Goal: Task Accomplishment & Management: Manage account settings

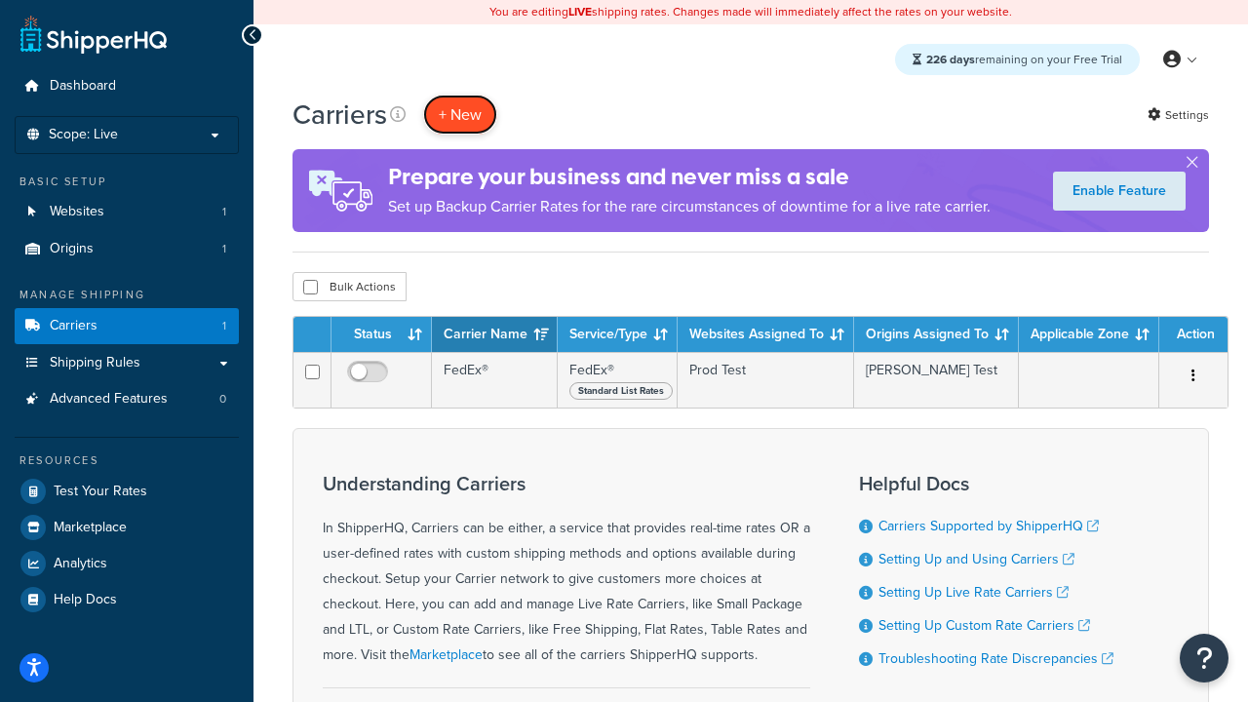
click at [460, 114] on button "+ New" at bounding box center [460, 115] width 74 height 40
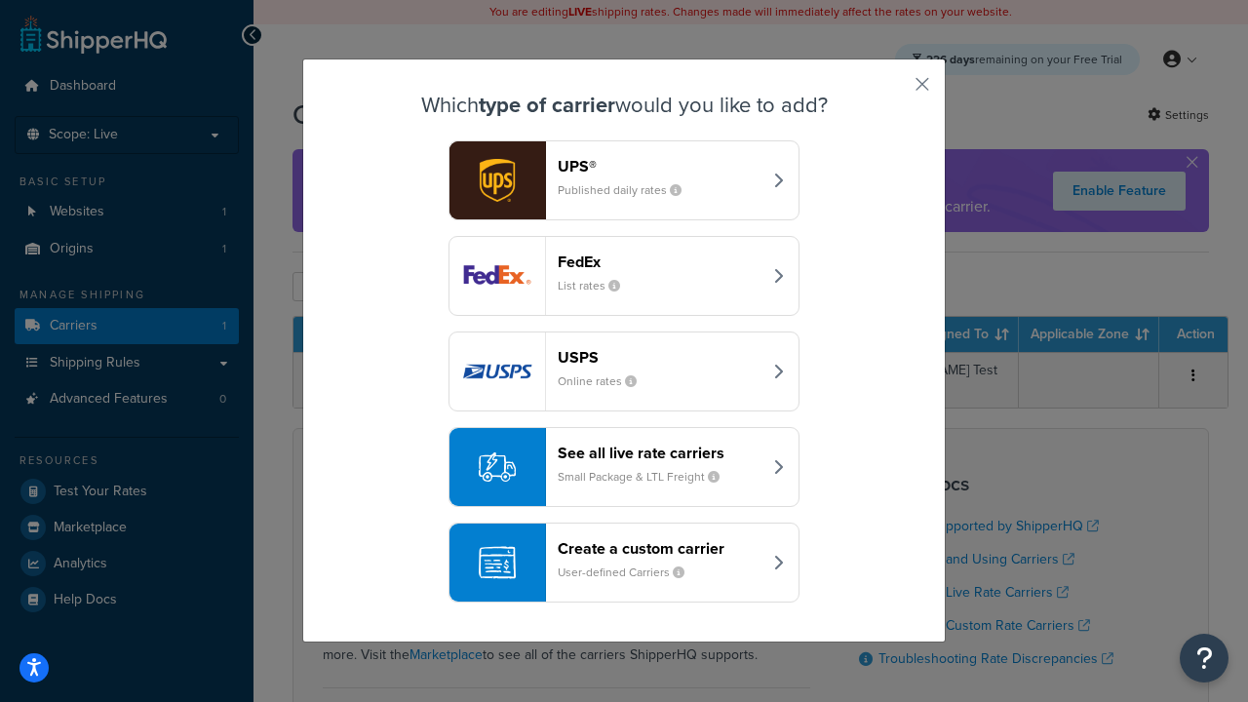
click at [659, 261] on header "FedEx" at bounding box center [660, 262] width 204 height 19
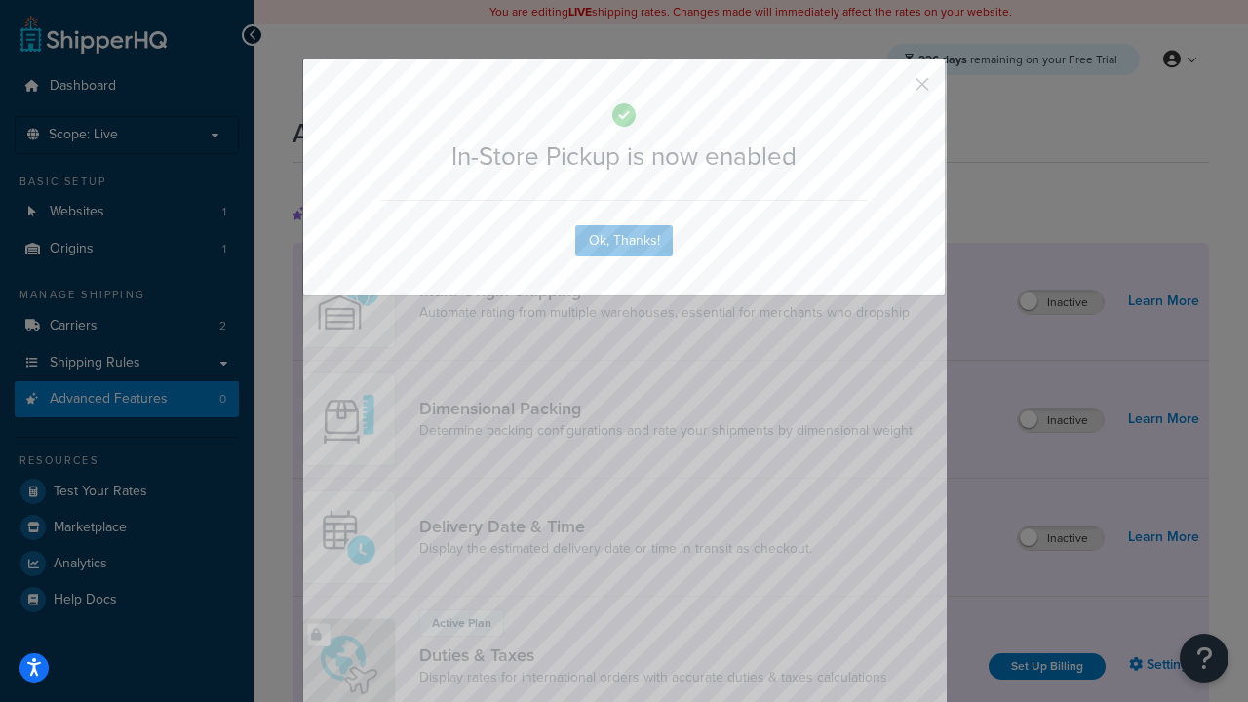
scroll to position [632, 0]
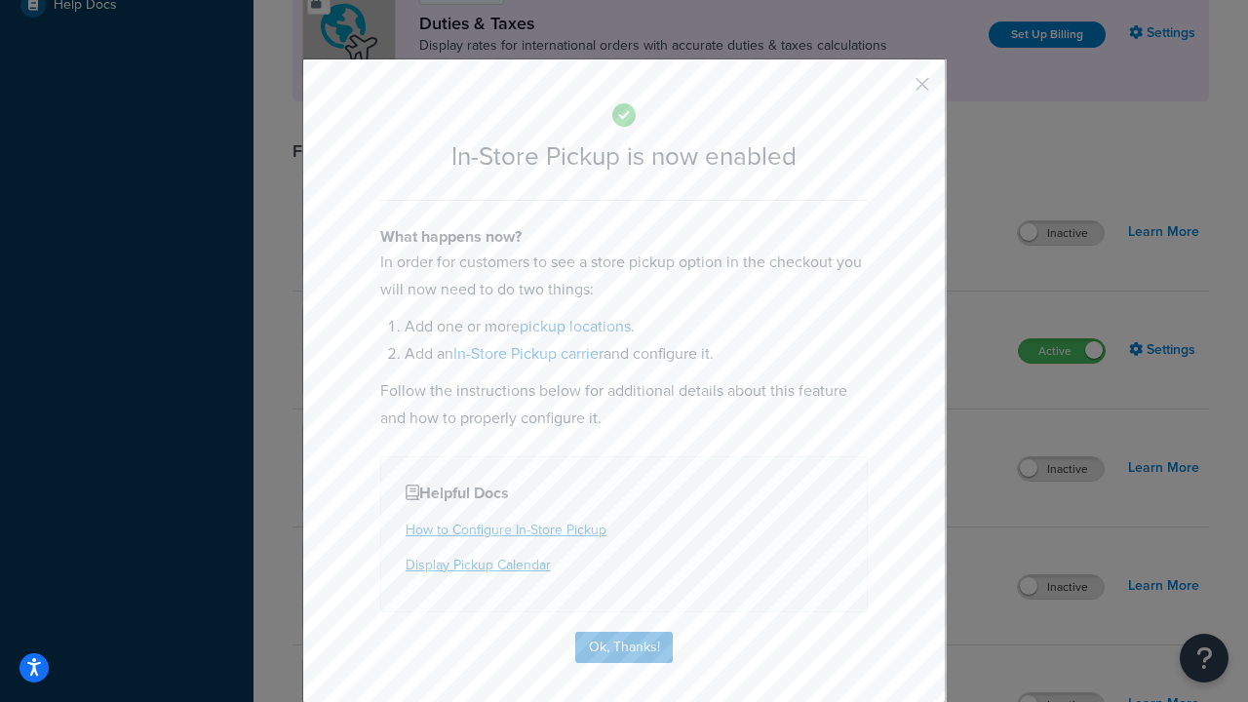
click at [893, 91] on button "button" at bounding box center [893, 91] width 5 height 5
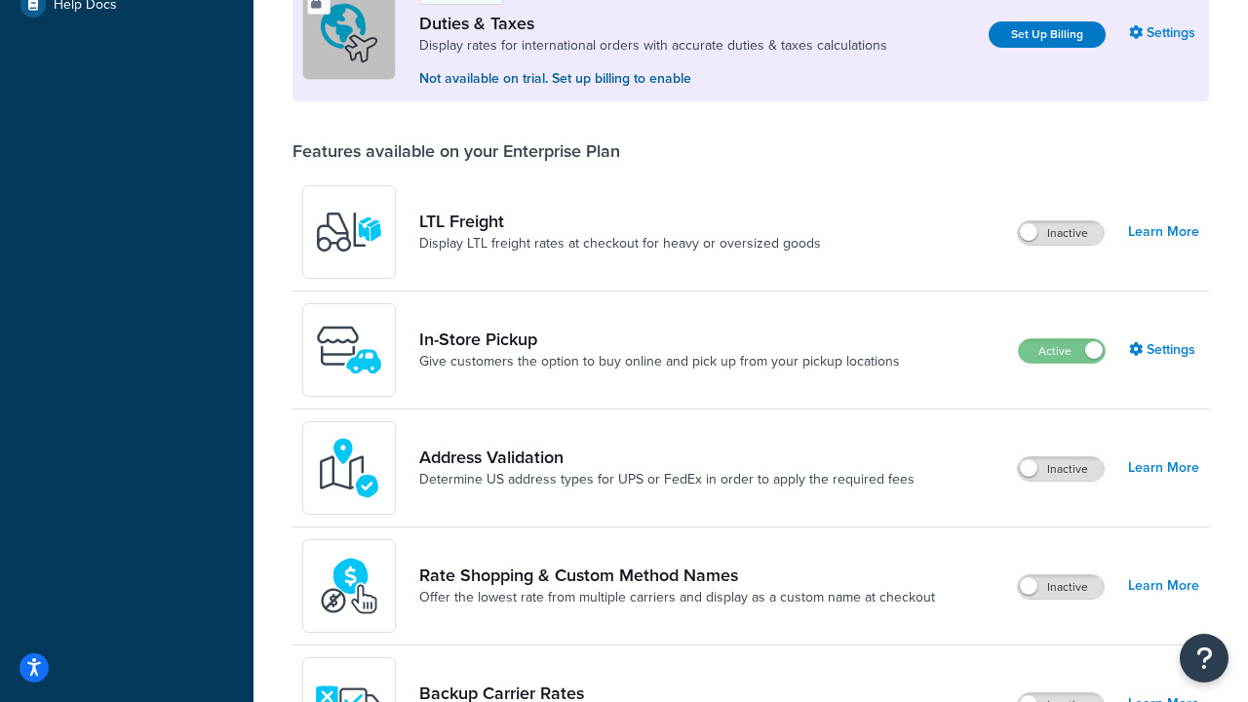
scroll to position [595, 0]
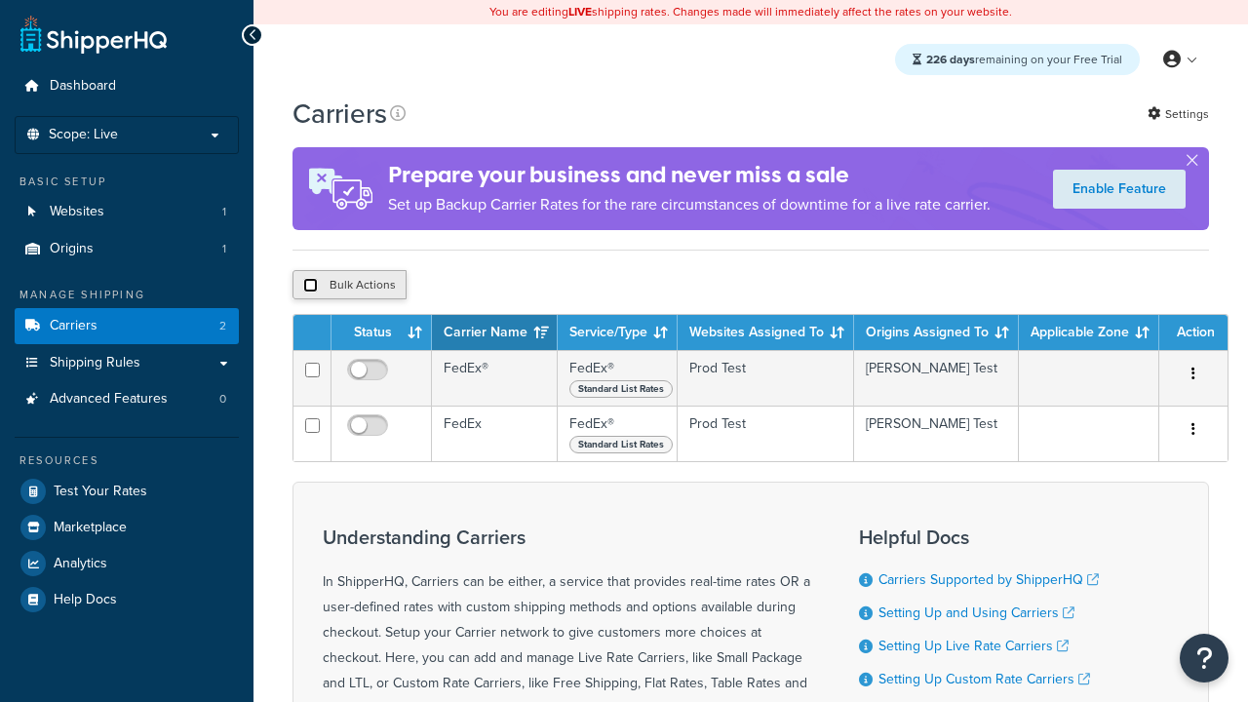
click at [310, 288] on input "checkbox" at bounding box center [310, 285] width 15 height 15
checkbox input "true"
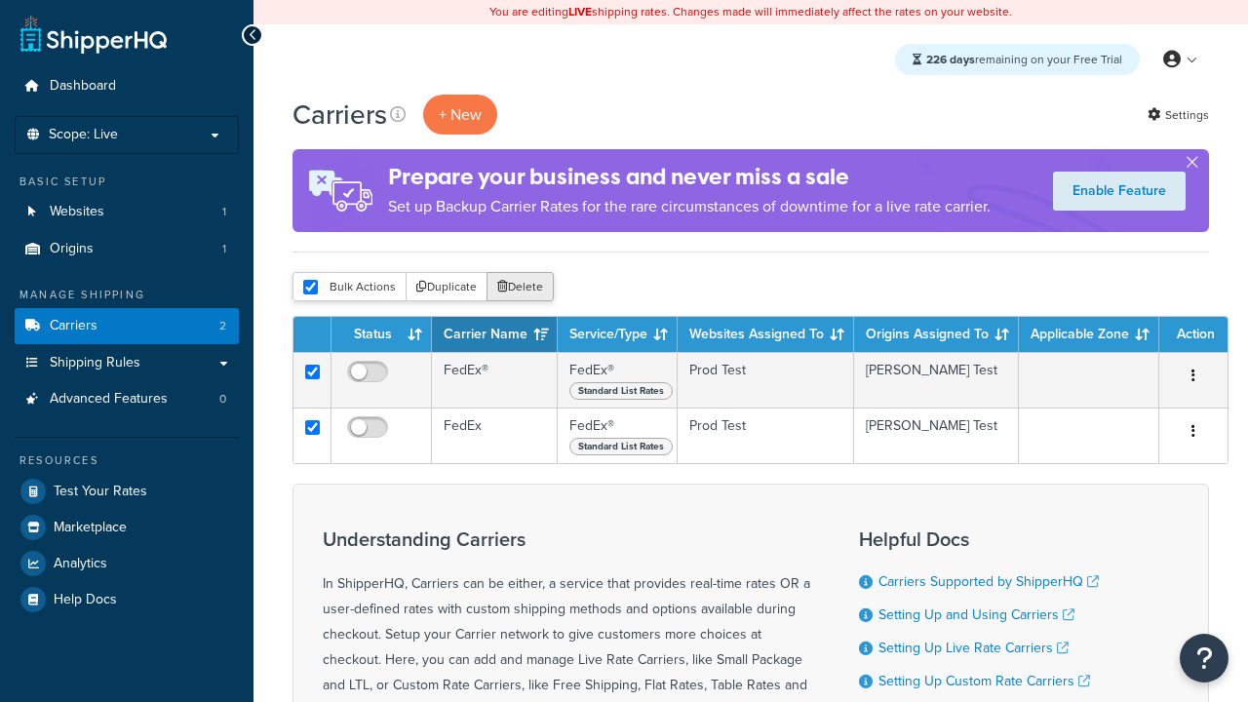
click at [525, 288] on button "Delete" at bounding box center [520, 286] width 67 height 29
